Goal: Information Seeking & Learning: Learn about a topic

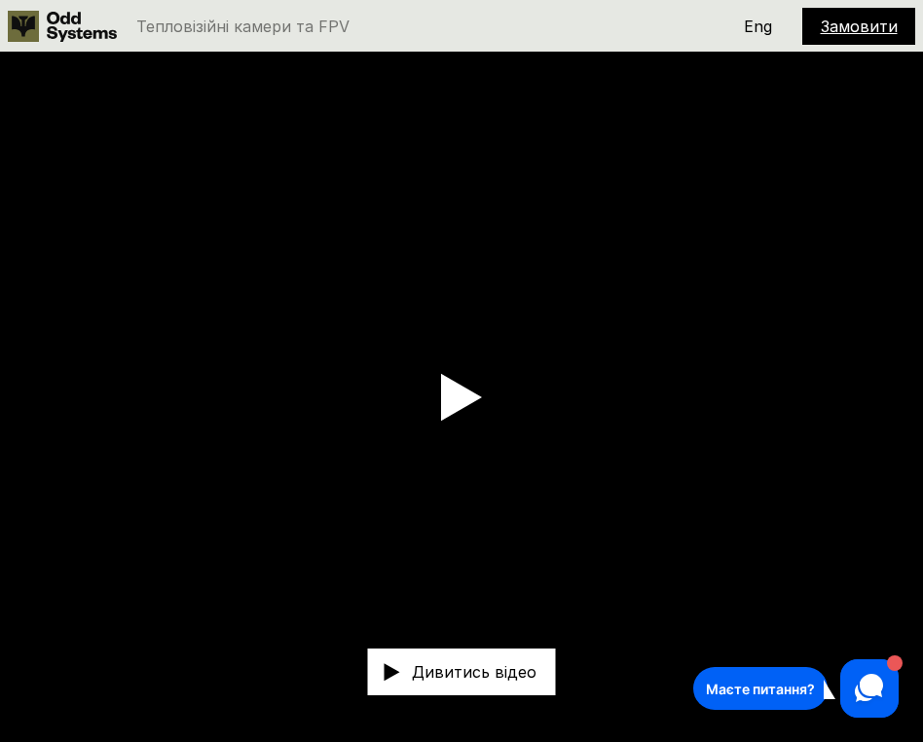
click at [477, 389] on icon at bounding box center [461, 397] width 41 height 49
click at [78, 27] on icon at bounding box center [82, 27] width 70 height 30
click at [50, 27] on use at bounding box center [82, 27] width 70 height 30
click at [18, 23] on use at bounding box center [23, 26] width 31 height 31
click at [353, 25] on div "Тепловізійні камери та FPV" at bounding box center [336, 26] width 657 height 31
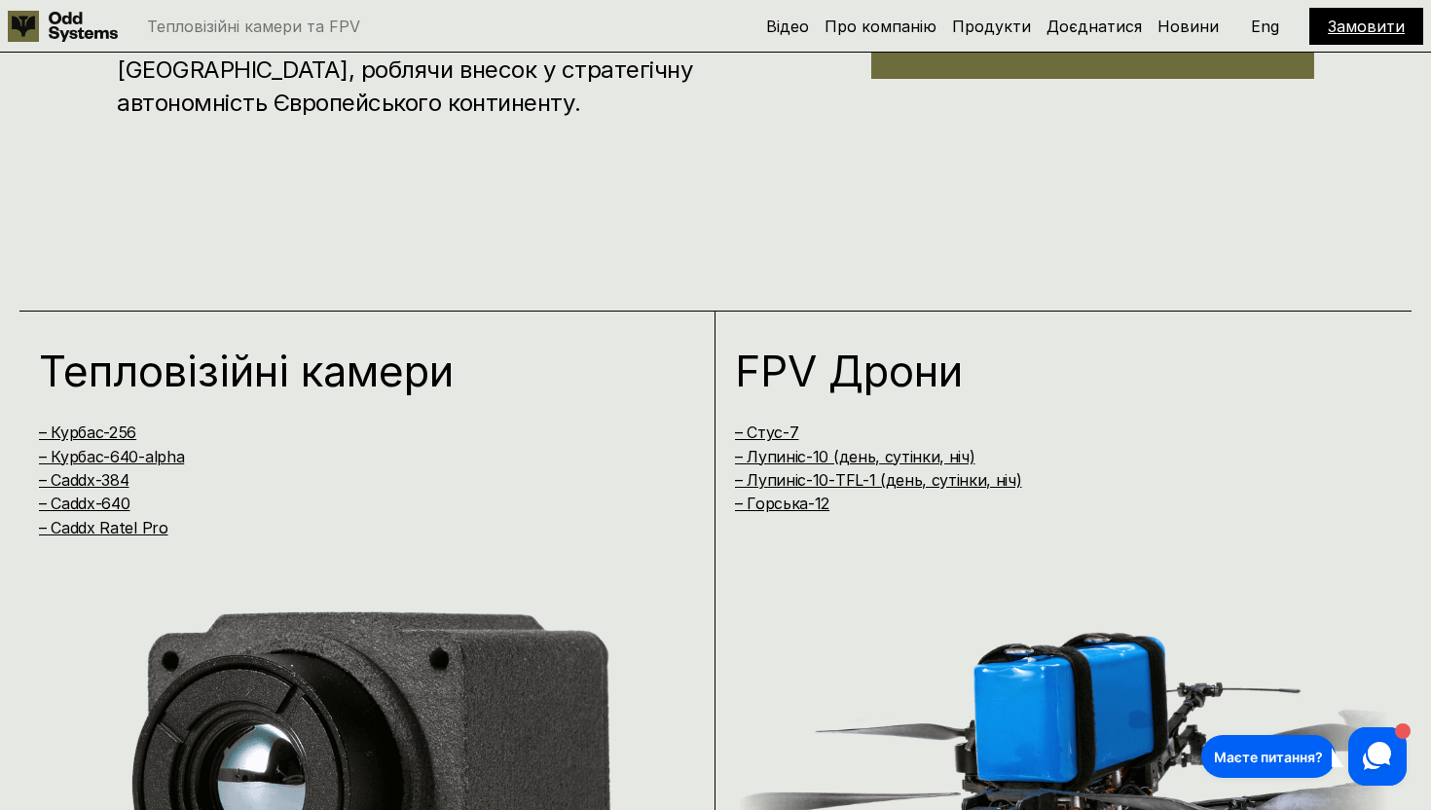
scroll to position [1409, 0]
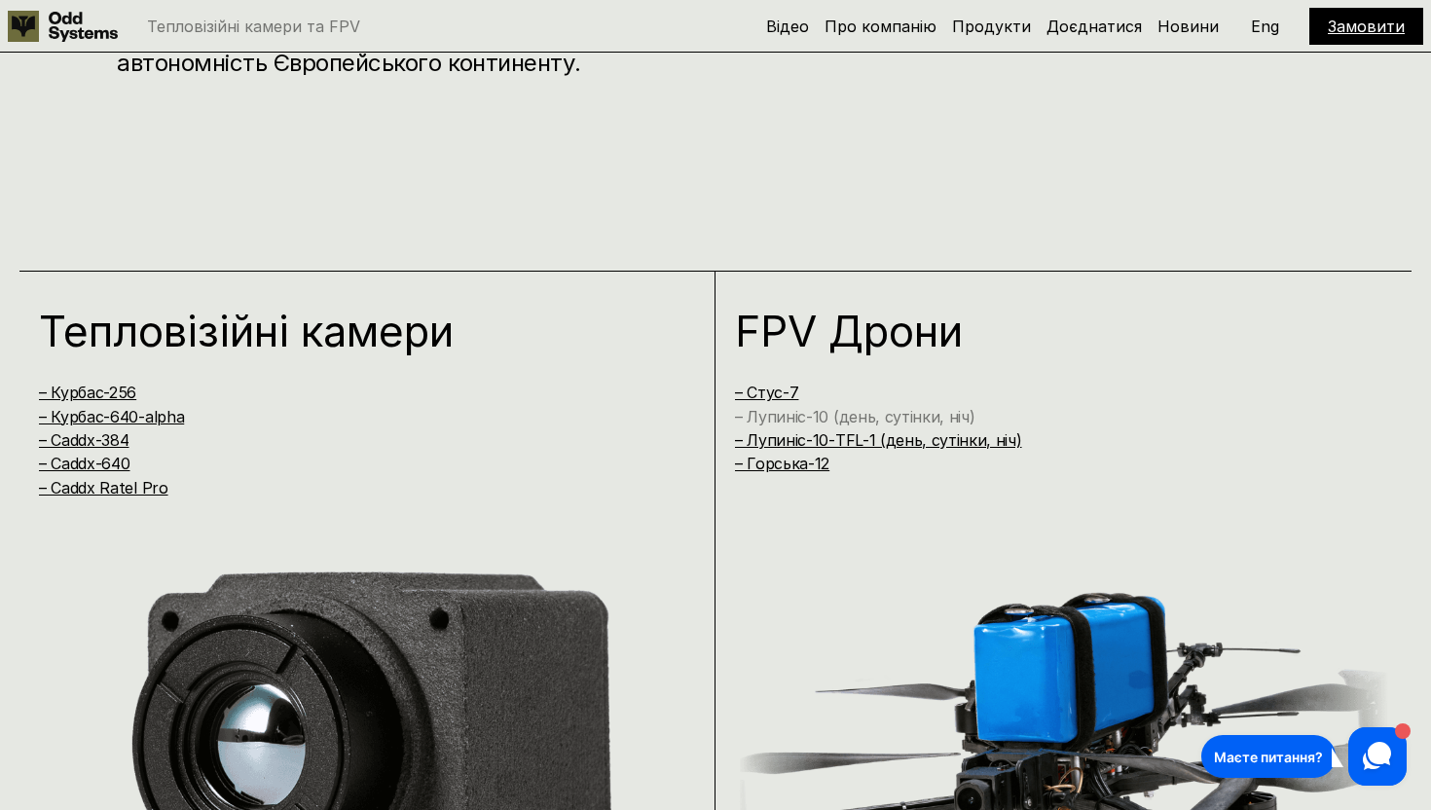
click at [820, 422] on link "– Лупиніс-10 (день, сутінки, ніч)" at bounding box center [855, 416] width 240 height 19
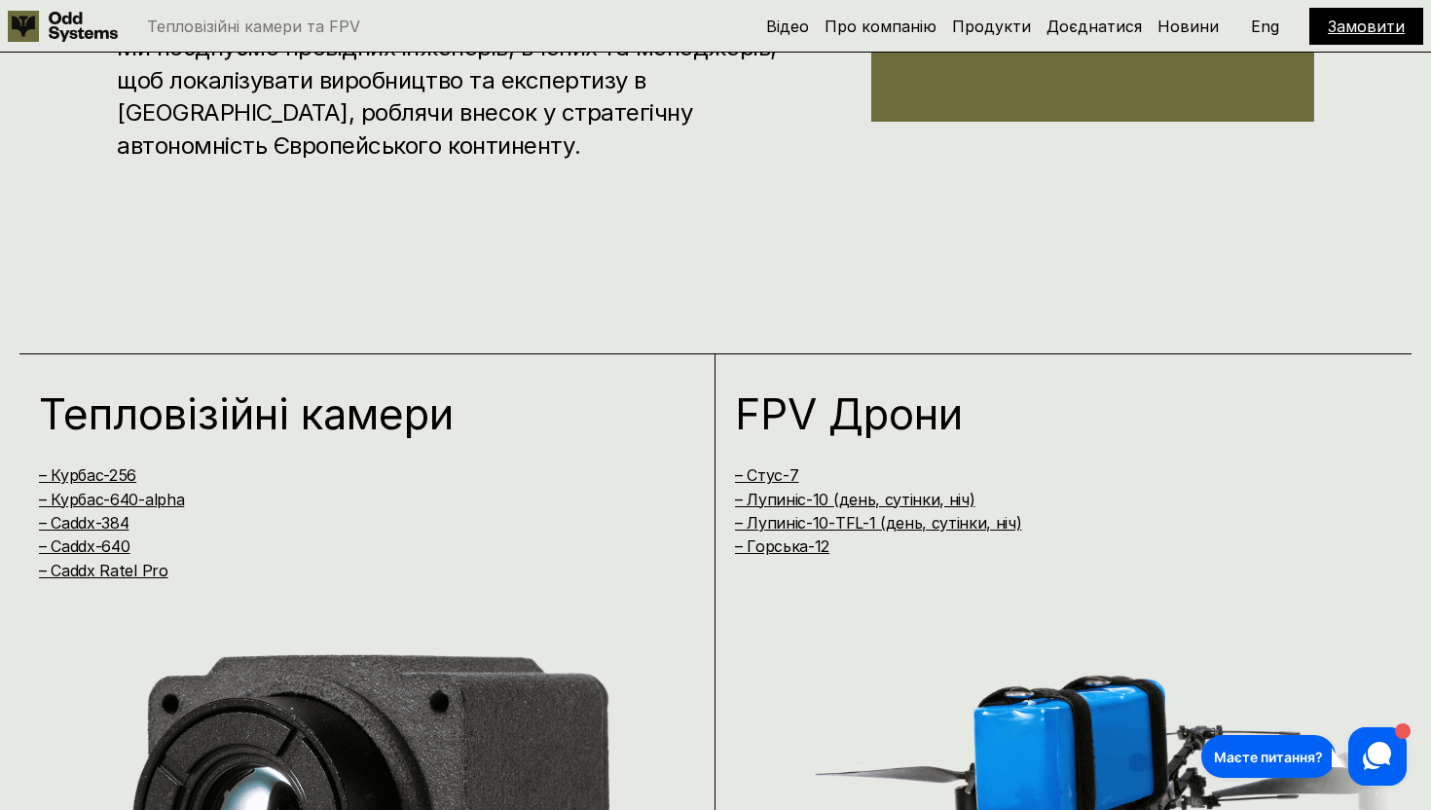
scroll to position [1329, 0]
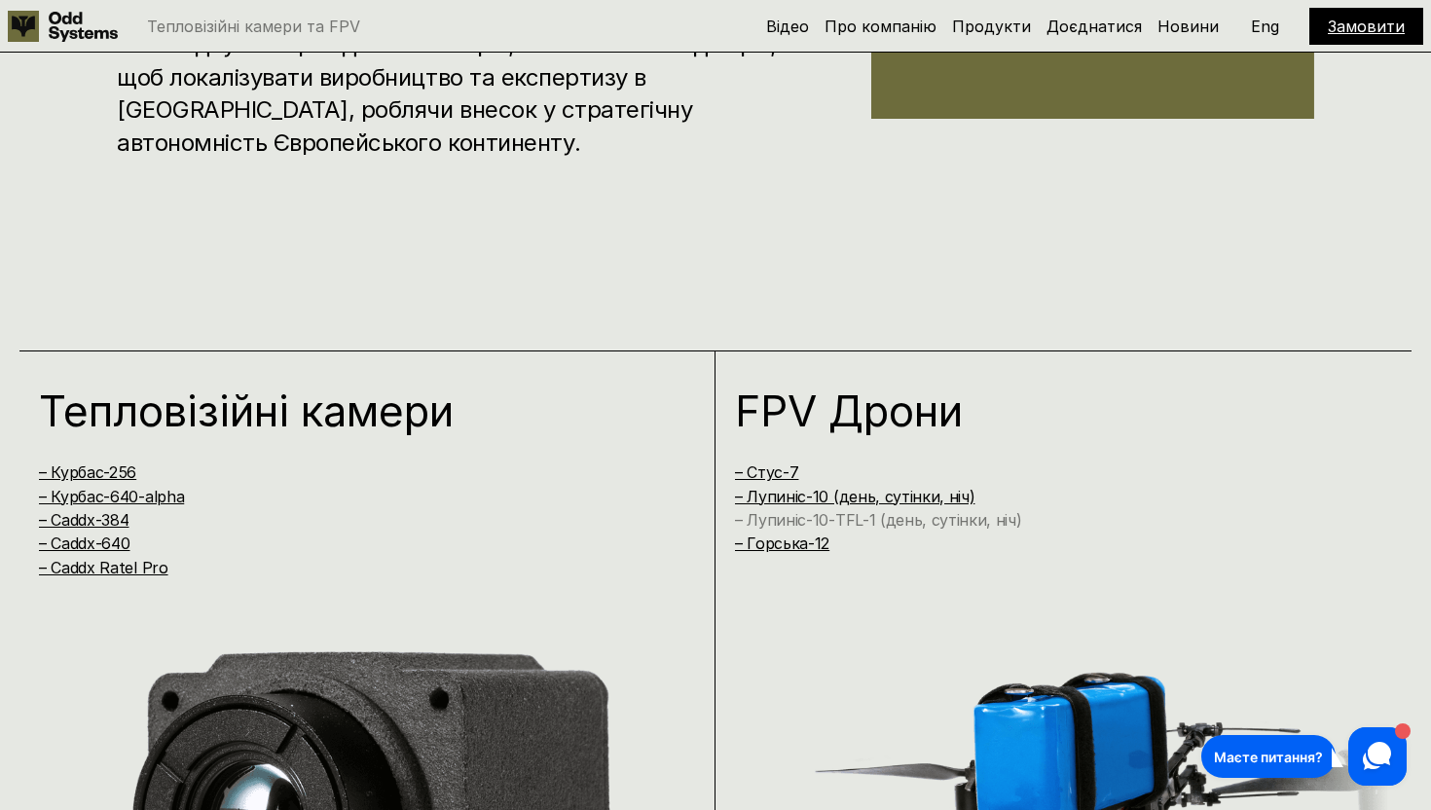
click at [876, 517] on link "– Лупиніс-10-TFL-1 (день, сутінки, ніч)" at bounding box center [878, 519] width 287 height 19
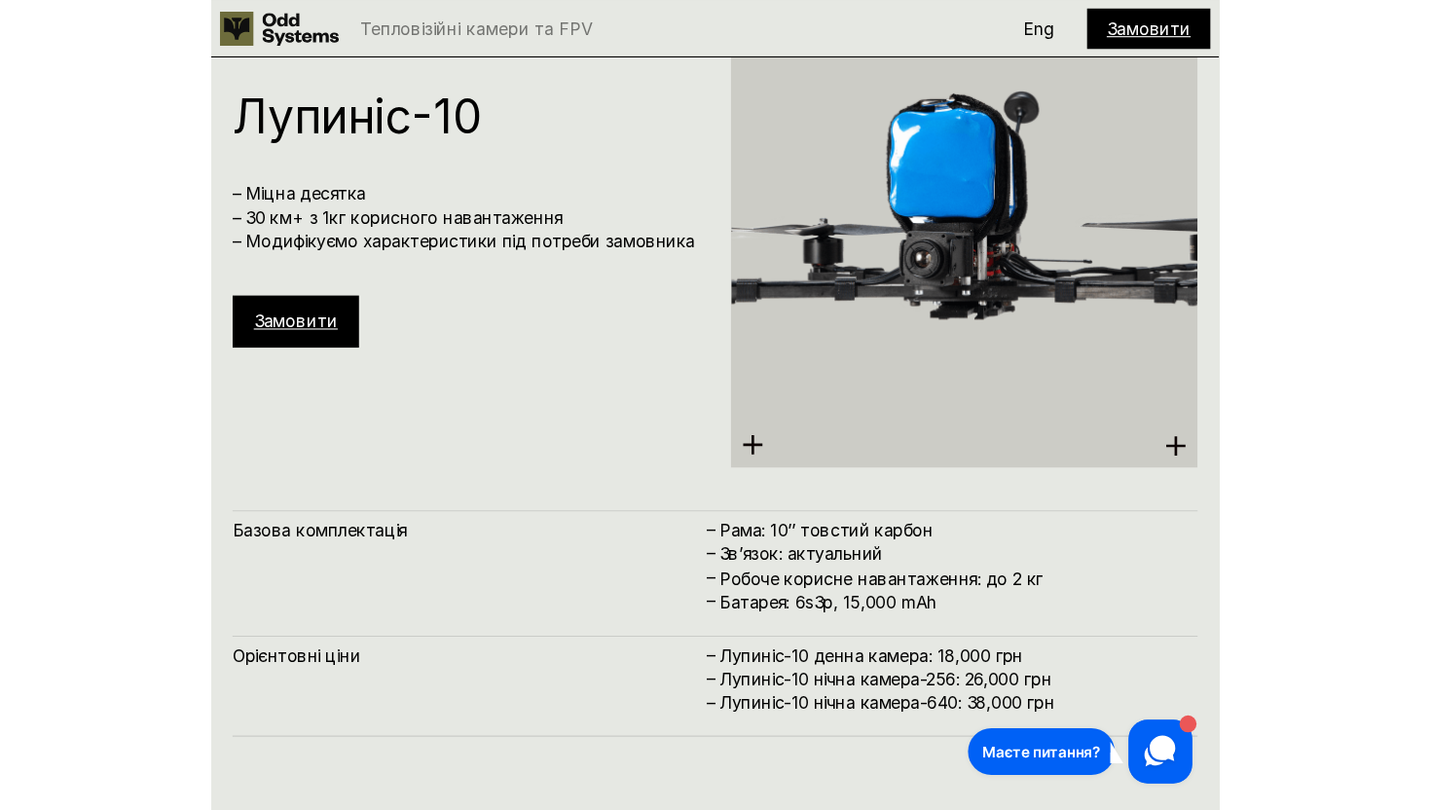
scroll to position [7941, 0]
